Goal: Check status: Check status

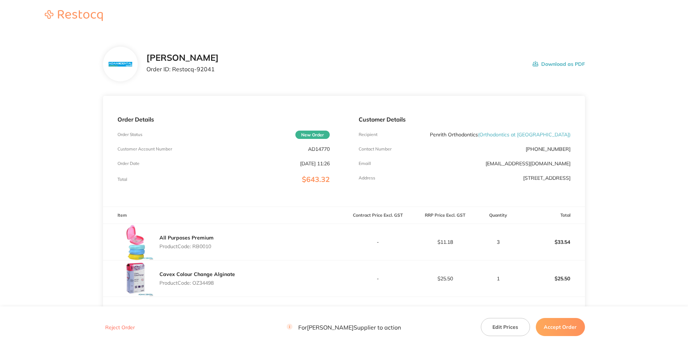
scroll to position [104, 0]
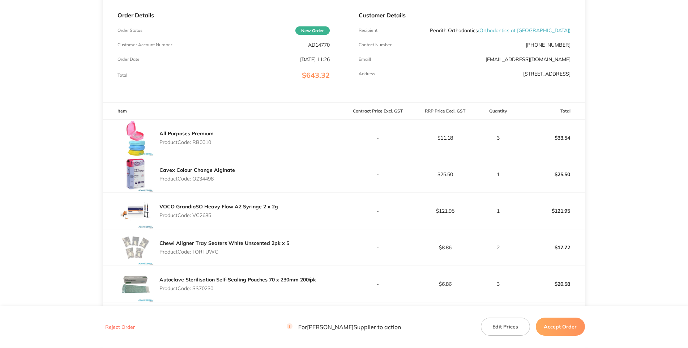
click at [313, 48] on p "AD14770" at bounding box center [319, 45] width 22 height 6
click at [265, 156] on div "All Purposes Premium Product Code: RB0010" at bounding box center [223, 138] width 241 height 36
click at [203, 145] on p "Product Code: RB0010" at bounding box center [186, 142] width 54 height 6
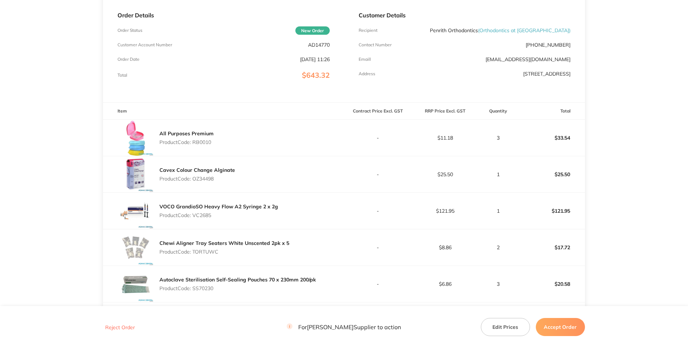
click at [304, 156] on div "All Purposes Premium Product Code: RB0010" at bounding box center [223, 138] width 241 height 36
click at [200, 184] on div "Cavex Colour Change Alginate Product Code: OZ34498" at bounding box center [197, 174] width 76 height 20
click at [249, 192] on div "Cavex Colour Change Alginate Product Code: OZ34498" at bounding box center [223, 174] width 241 height 36
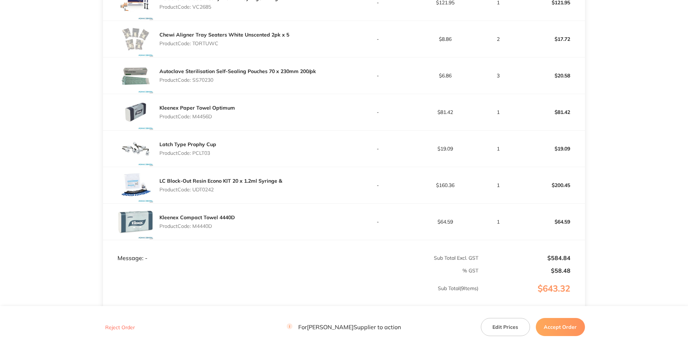
click at [208, 10] on p "Product Code: VC2685" at bounding box center [218, 7] width 119 height 6
click at [214, 46] on p "Product Code: TORTUWC" at bounding box center [224, 43] width 130 height 6
click at [282, 94] on div "Autoclave Sterilisation Self-Sealing Pouches 70 x 230mm 200/pk Product Code: SS…" at bounding box center [223, 75] width 241 height 36
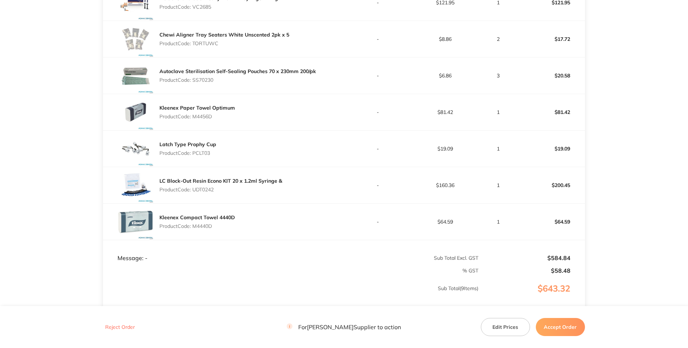
click at [214, 83] on p "Product Code: SS70230" at bounding box center [237, 80] width 157 height 6
click at [213, 83] on p "Product Code: SS70230" at bounding box center [237, 80] width 157 height 6
click at [206, 119] on p "Product Code: M4456D" at bounding box center [197, 116] width 76 height 6
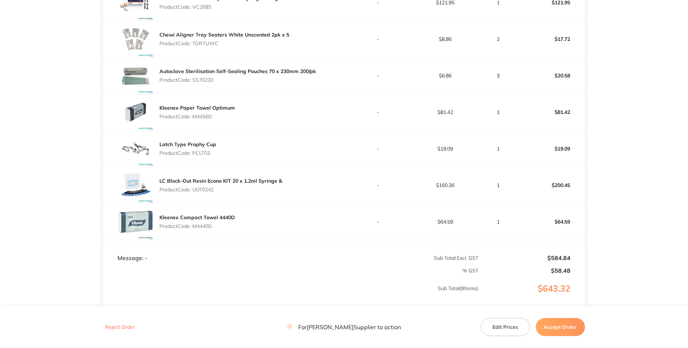
click at [206, 156] on p "Product Code: PCLT03" at bounding box center [187, 153] width 57 height 6
click at [306, 167] on div "Latch Type Prophy Cup Product Code: PCLT03" at bounding box center [223, 148] width 241 height 36
click at [209, 192] on p "Product Code: UDT0242" at bounding box center [220, 190] width 123 height 6
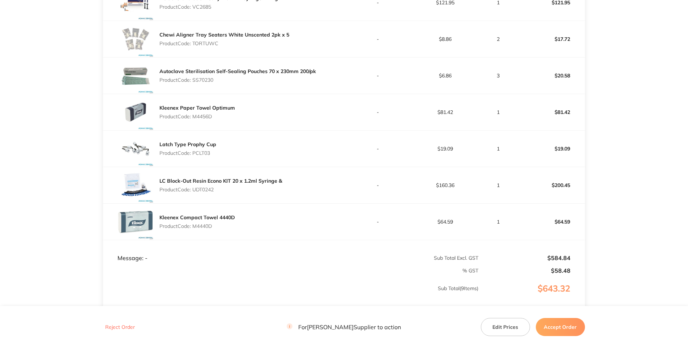
click at [209, 229] on p "Product Code: M4440D" at bounding box center [197, 226] width 76 height 6
click at [686, 141] on main "[PERSON_NAME] Dental Order ID: Restocq- 92041 Download as PDF Order Details Ord…" at bounding box center [344, 47] width 688 height 655
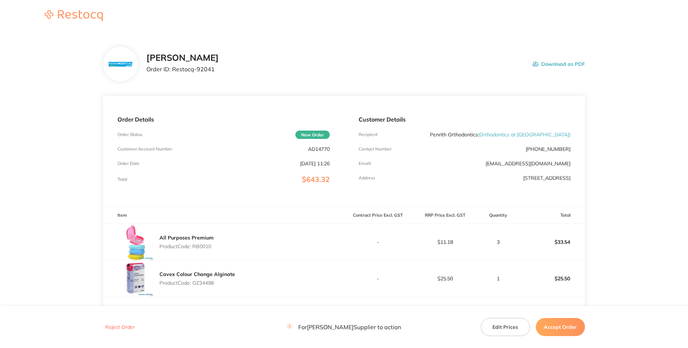
drag, startPoint x: 570, startPoint y: 189, endPoint x: 527, endPoint y: 188, distance: 43.0
click at [527, 188] on div "Customer Details Recipient Penrith Orthodontics ( Orthodontics at Penrith ) Con…" at bounding box center [464, 151] width 241 height 111
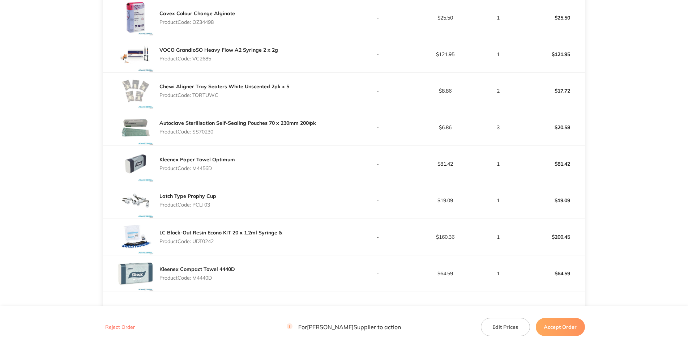
click at [673, 189] on main "[PERSON_NAME] Dental Order ID: Restocq- 92041 Download as PDF Order Details Ord…" at bounding box center [344, 99] width 688 height 655
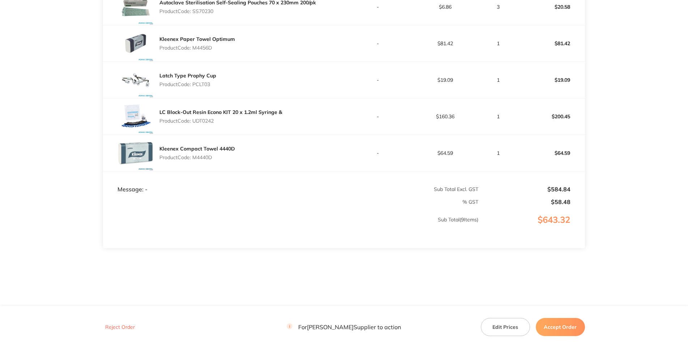
scroll to position [355, 0]
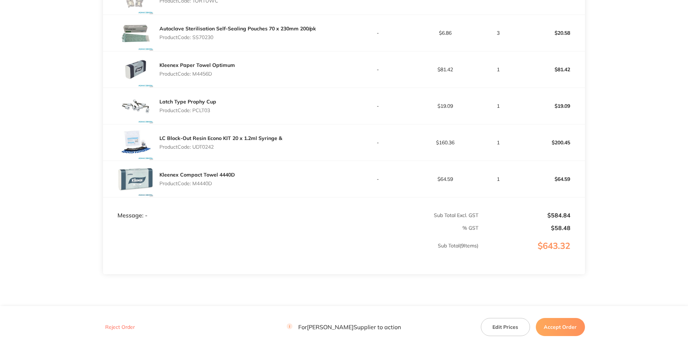
click at [114, 87] on div "Kleenex Paper Towel Optimum Product Code: M4456D" at bounding box center [223, 69] width 241 height 36
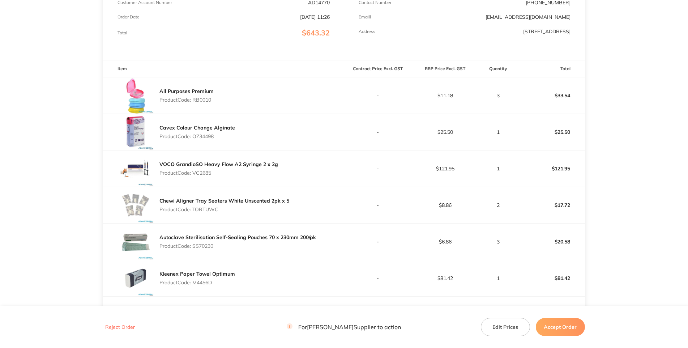
click at [330, 60] on div "Order Details Order Status New Order Customer Account Number AD14770 Order Date…" at bounding box center [223, 4] width 241 height 111
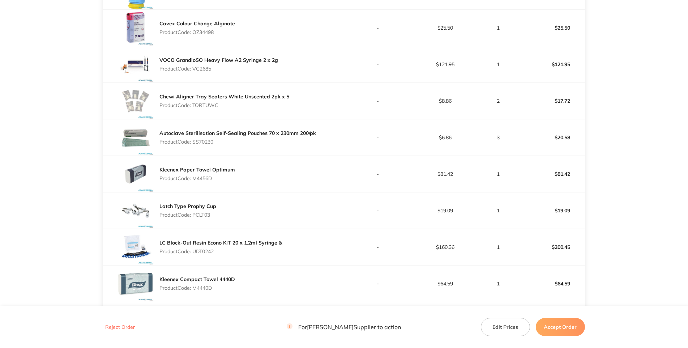
scroll to position [459, 0]
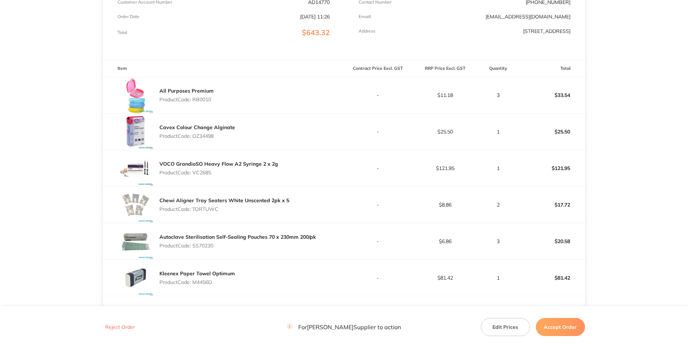
scroll to position [0, 0]
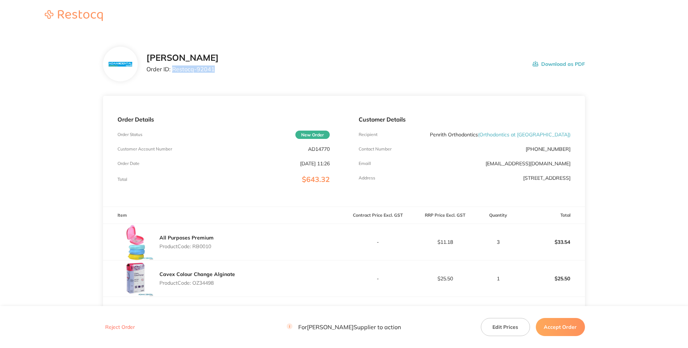
drag, startPoint x: 180, startPoint y: 95, endPoint x: 134, endPoint y: 120, distance: 51.9
click at [146, 72] on p "Order ID: Restocq- 92041" at bounding box center [182, 69] width 72 height 7
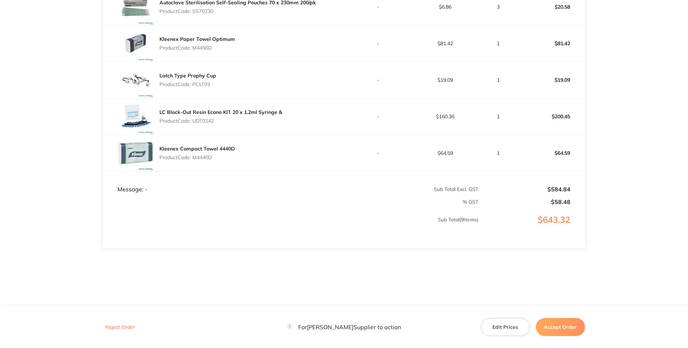
scroll to position [459, 0]
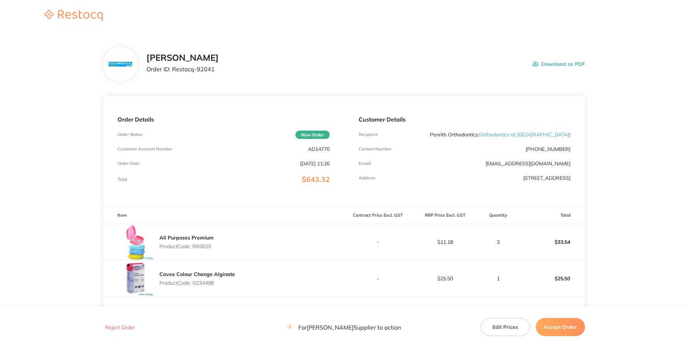
click at [654, 168] on main "[PERSON_NAME] Dental Order ID: Restocq- 92041 Download as PDF Order Details Ord…" at bounding box center [344, 339] width 688 height 615
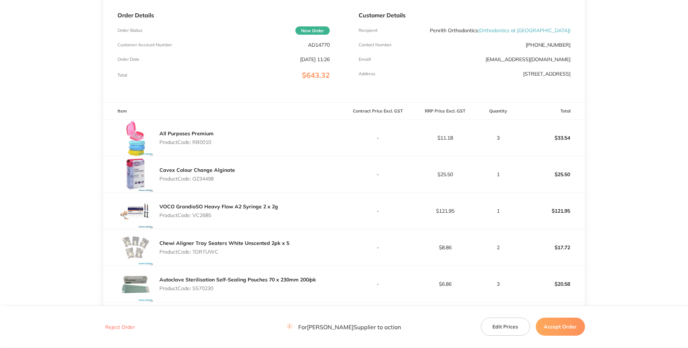
scroll to position [208, 0]
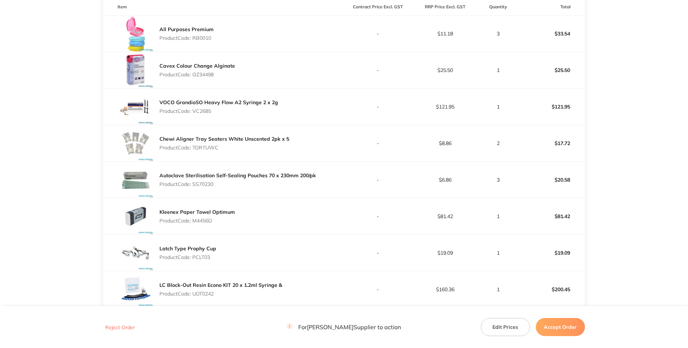
click at [51, 192] on main "[PERSON_NAME] Dental Order ID: Restocq- 92041 Download as PDF Order Details Ord…" at bounding box center [344, 151] width 688 height 655
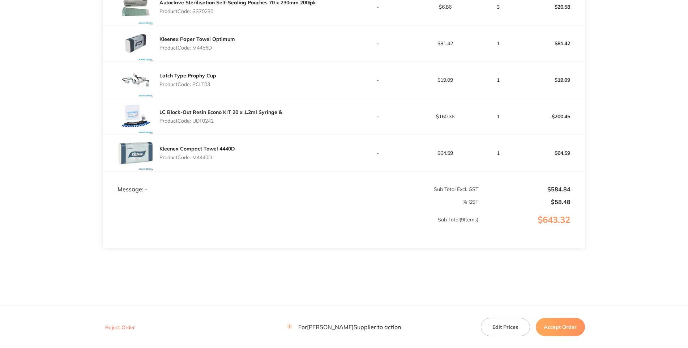
click at [547, 324] on button "Accept Order" at bounding box center [560, 327] width 49 height 18
